Goal: Navigation & Orientation: Understand site structure

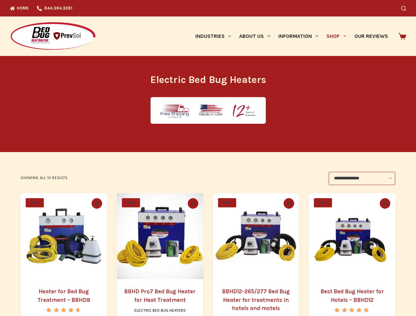
click at [406, 8] on icon "Search" at bounding box center [403, 8] width 5 height 5
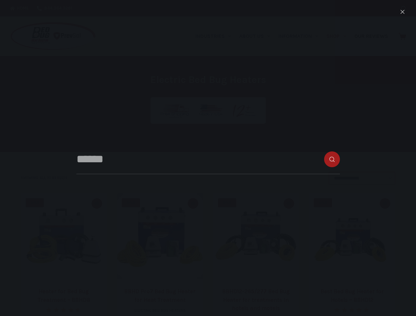
click at [215, 36] on link "Industries" at bounding box center [213, 35] width 44 height 39
click at [257, 36] on link "About Us" at bounding box center [254, 35] width 39 height 39
click at [301, 36] on link "Information" at bounding box center [298, 35] width 48 height 39
click at [339, 36] on link "Shop" at bounding box center [336, 35] width 28 height 39
